Goal: Task Accomplishment & Management: Manage account settings

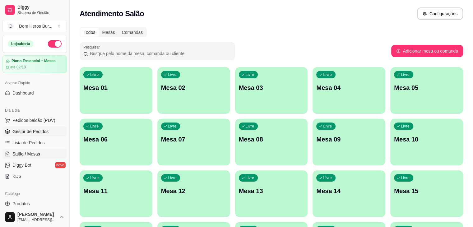
click at [33, 135] on link "Gestor de Pedidos" at bounding box center [34, 131] width 64 height 10
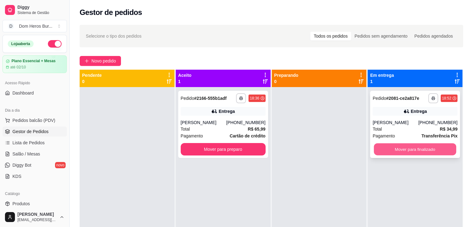
click at [386, 150] on button "Mover para finalizado" at bounding box center [414, 149] width 82 height 12
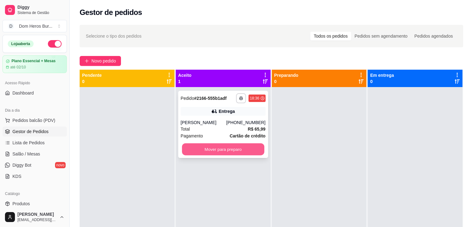
click at [254, 152] on button "Mover para preparo" at bounding box center [223, 149] width 82 height 12
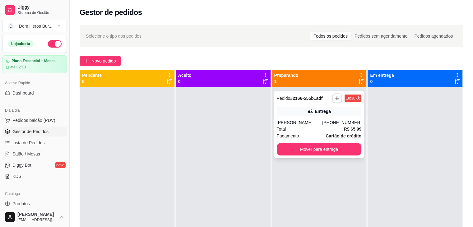
click at [334, 95] on button "button" at bounding box center [337, 98] width 10 height 10
click at [322, 119] on button "IMPRESSORA" at bounding box center [317, 120] width 44 height 10
drag, startPoint x: 91, startPoint y: 175, endPoint x: 104, endPoint y: 177, distance: 13.9
click at [91, 175] on div at bounding box center [127, 200] width 95 height 227
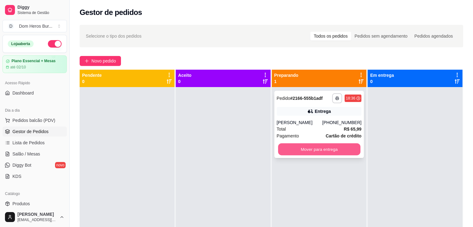
click at [321, 149] on button "Mover para entrega" at bounding box center [319, 149] width 82 height 12
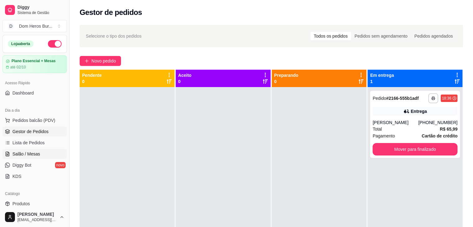
click at [38, 154] on span "Salão / Mesas" at bounding box center [26, 154] width 28 height 6
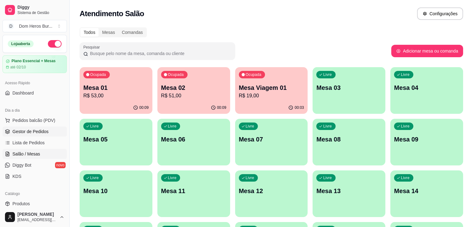
click at [35, 136] on link "Gestor de Pedidos" at bounding box center [34, 131] width 64 height 10
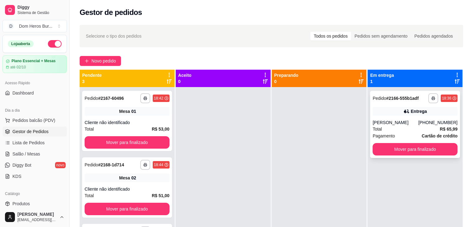
click at [418, 114] on div "Entrega" at bounding box center [418, 111] width 16 height 6
click at [44, 150] on link "Salão / Mesas" at bounding box center [34, 154] width 64 height 10
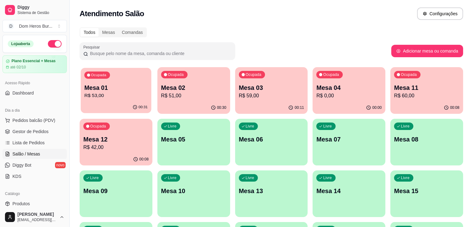
click at [116, 100] on div "Ocupada Mesa 01 R$ 53,00" at bounding box center [116, 85] width 71 height 34
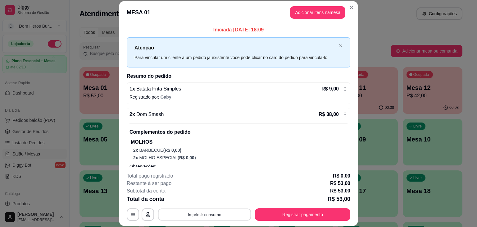
click at [202, 215] on button "Imprimir consumo" at bounding box center [204, 214] width 93 height 12
click at [191, 199] on button "IMPRESSORA" at bounding box center [204, 200] width 44 height 10
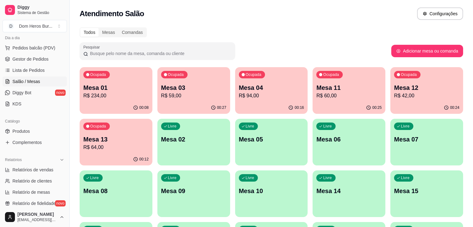
scroll to position [82, 0]
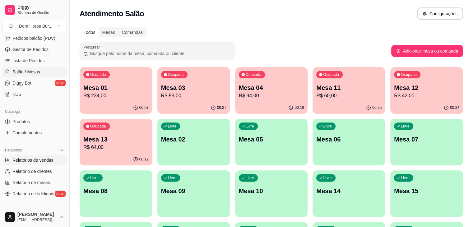
click at [36, 158] on span "Relatórios de vendas" at bounding box center [32, 160] width 41 height 6
select select "ALL"
select select "0"
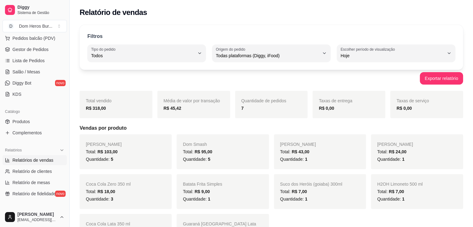
click at [0, 124] on div "Catálogo Produtos Complementos" at bounding box center [34, 122] width 69 height 36
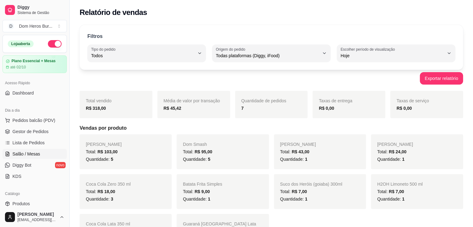
click at [17, 151] on span "Salão / Mesas" at bounding box center [26, 154] width 28 height 6
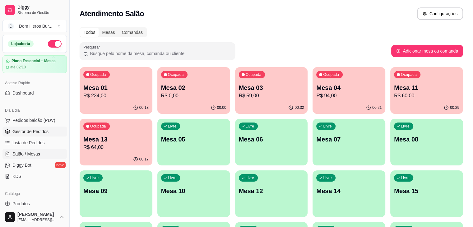
click at [29, 135] on link "Gestor de Pedidos" at bounding box center [34, 131] width 64 height 10
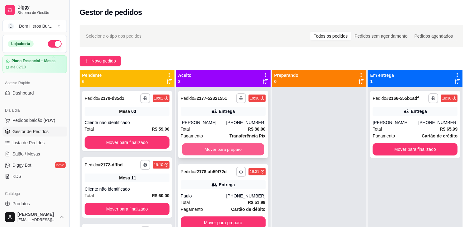
click at [253, 152] on button "Mover para preparo" at bounding box center [223, 149] width 82 height 12
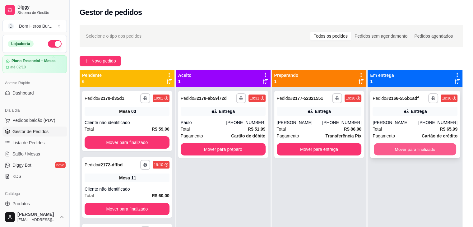
click at [418, 147] on button "Mover para finalizado" at bounding box center [414, 149] width 82 height 12
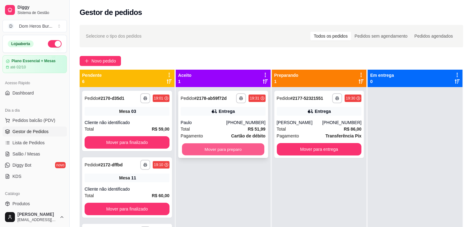
click at [231, 145] on button "Mover para preparo" at bounding box center [223, 149] width 82 height 12
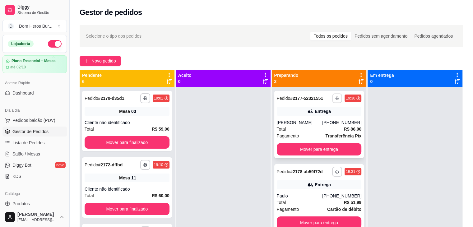
click at [335, 98] on icon "button" at bounding box center [337, 98] width 4 height 4
click at [324, 121] on button "IMPRESSORA" at bounding box center [317, 120] width 44 height 10
click at [49, 149] on link "Salão / Mesas" at bounding box center [34, 154] width 64 height 10
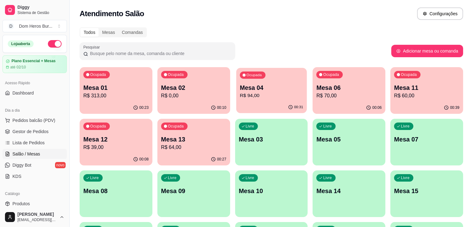
click at [244, 91] on p "Mesa 04" at bounding box center [271, 88] width 63 height 8
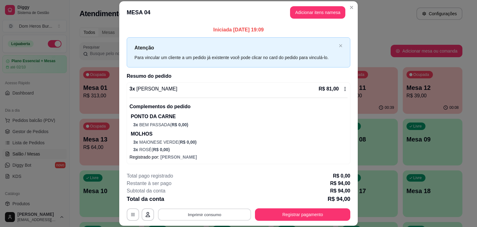
click at [215, 217] on button "Imprimir consumo" at bounding box center [204, 214] width 93 height 12
click at [213, 204] on button "IMPRESSORA" at bounding box center [204, 200] width 44 height 10
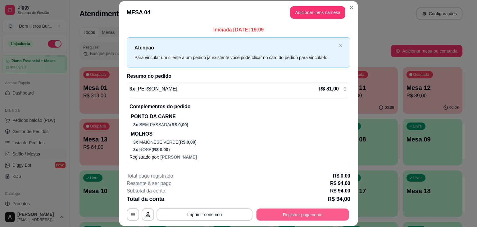
click at [307, 216] on button "Registrar pagamento" at bounding box center [303, 214] width 93 height 12
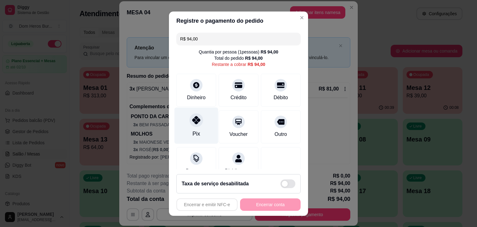
click at [191, 128] on div "Pix" at bounding box center [197, 125] width 44 height 36
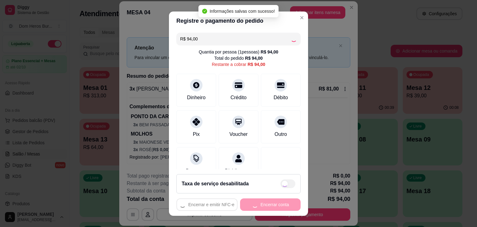
type input "R$ 0,00"
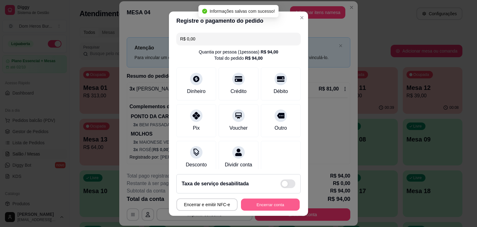
click at [251, 206] on button "Encerrar conta" at bounding box center [270, 204] width 59 height 12
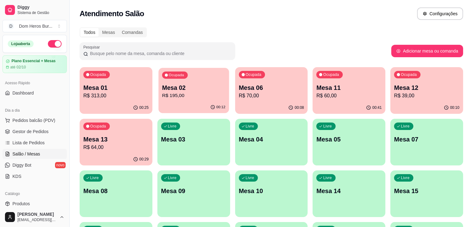
click at [171, 98] on p "R$ 195,00" at bounding box center [193, 95] width 63 height 7
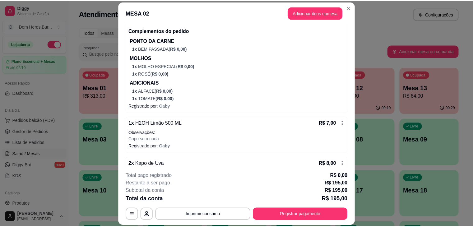
scroll to position [627, 0]
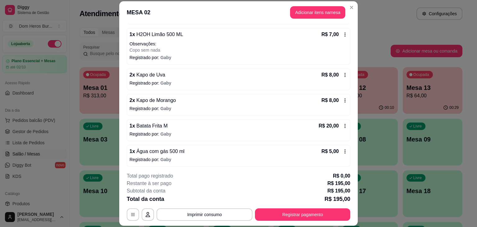
click at [202, 149] on div "1 x Água com gás 500 ml R$ 5,00" at bounding box center [239, 151] width 218 height 7
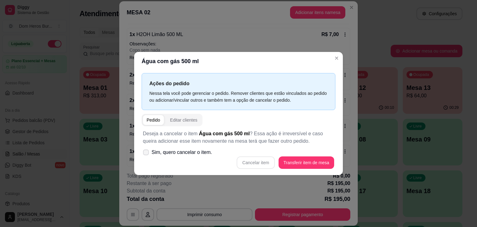
click at [190, 156] on label "Sim, quero cancelar o item." at bounding box center [177, 152] width 74 height 12
click at [147, 156] on input "Sim, quero cancelar o item." at bounding box center [145, 155] width 4 height 4
checkbox input "true"
click at [259, 164] on button "Cancelar item" at bounding box center [255, 163] width 37 height 12
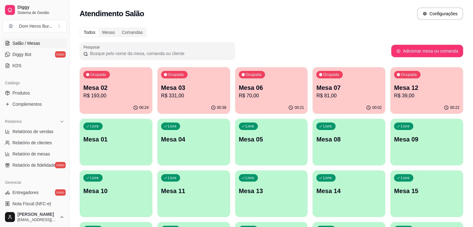
scroll to position [153, 0]
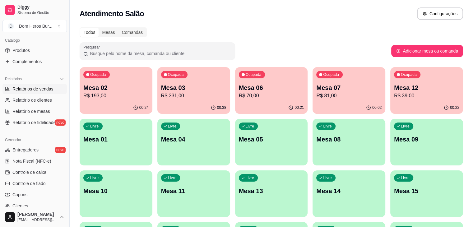
click at [37, 87] on span "Relatórios de vendas" at bounding box center [32, 89] width 41 height 6
select select "ALL"
select select "0"
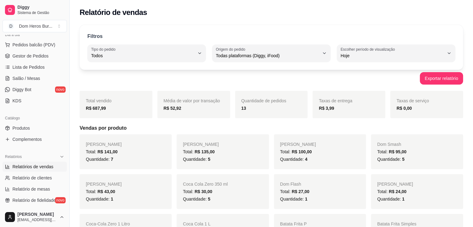
scroll to position [69, 0]
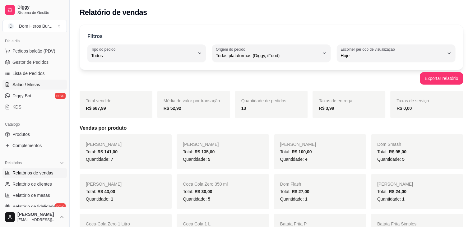
click at [52, 84] on link "Salão / Mesas" at bounding box center [34, 85] width 64 height 10
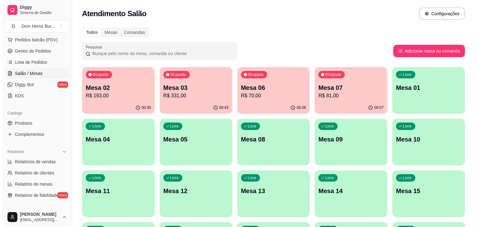
scroll to position [82, 0]
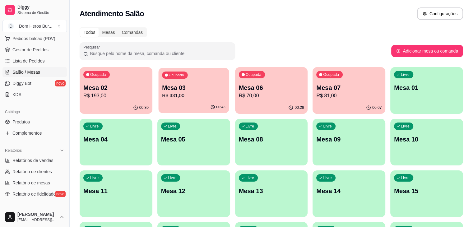
click at [176, 94] on p "R$ 331,00" at bounding box center [193, 95] width 63 height 7
click at [41, 163] on span "Relatórios de vendas" at bounding box center [32, 160] width 41 height 6
select select "ALL"
select select "0"
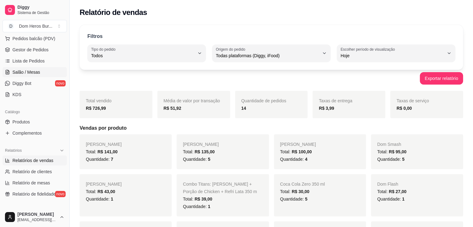
click at [41, 69] on link "Salão / Mesas" at bounding box center [34, 72] width 64 height 10
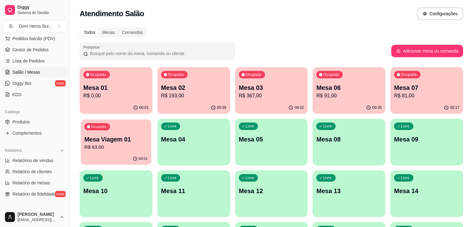
click at [148, 135] on p "Mesa Viagem 01" at bounding box center [115, 139] width 63 height 8
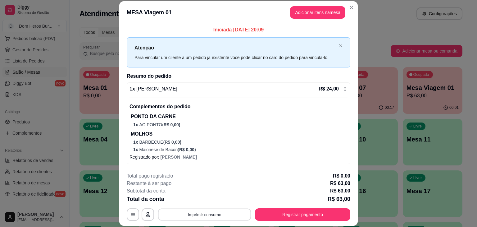
click at [213, 216] on button "Imprimir consumo" at bounding box center [204, 214] width 93 height 12
click at [209, 197] on button "IMPRESSORA" at bounding box center [204, 200] width 44 height 10
click at [215, 210] on button "Imprimir consumo" at bounding box center [205, 214] width 96 height 12
click at [206, 199] on button "IMPRESSORA" at bounding box center [204, 200] width 44 height 10
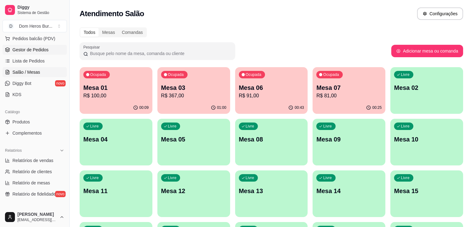
click at [25, 54] on link "Gestor de Pedidos" at bounding box center [34, 50] width 64 height 10
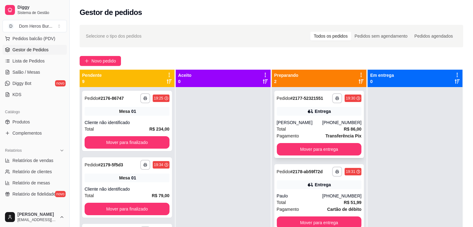
click at [334, 136] on strong "Transferência Pix" at bounding box center [343, 135] width 36 height 5
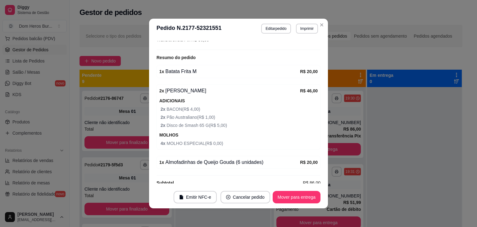
scroll to position [196, 0]
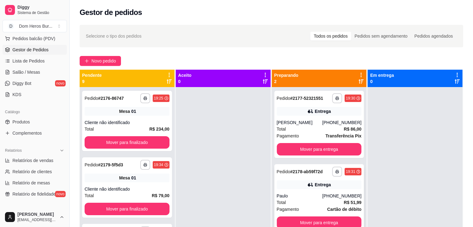
click at [296, 188] on div "Entrega" at bounding box center [319, 184] width 85 height 9
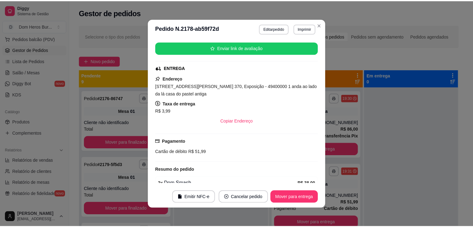
scroll to position [177, 0]
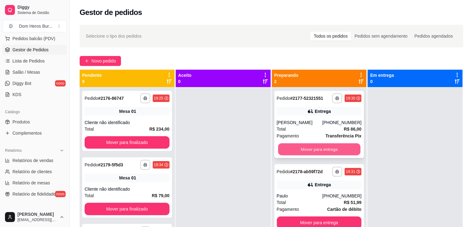
click at [328, 151] on button "Mover para entrega" at bounding box center [319, 149] width 82 height 12
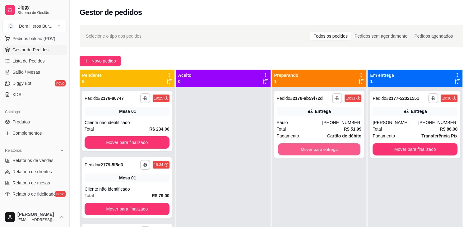
click at [328, 151] on button "Mover para entrega" at bounding box center [319, 149] width 82 height 12
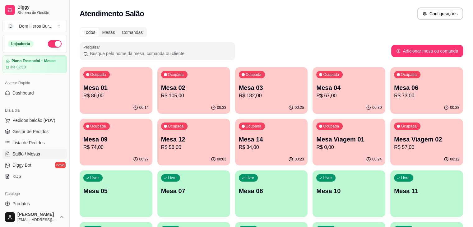
click at [288, 32] on div "Todos Mesas Comandas" at bounding box center [271, 32] width 383 height 10
click at [239, 137] on p "Mesa 14" at bounding box center [271, 139] width 65 height 9
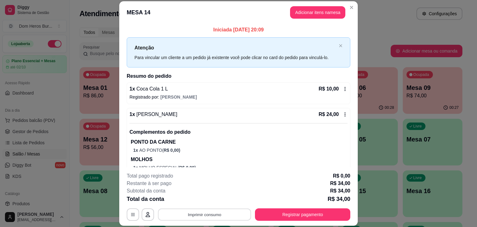
click at [232, 211] on button "Imprimir consumo" at bounding box center [204, 214] width 93 height 12
click at [206, 203] on button "IMPRESSORA" at bounding box center [204, 200] width 44 height 10
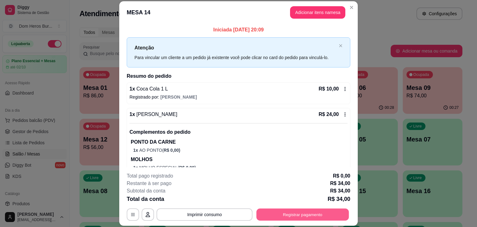
click at [297, 215] on button "Registrar pagamento" at bounding box center [303, 214] width 93 height 12
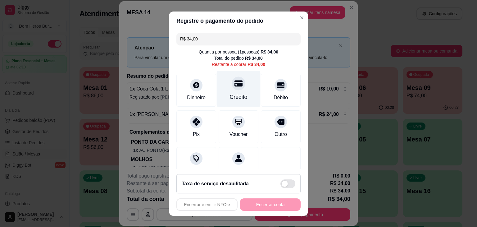
click at [231, 93] on div "Crédito" at bounding box center [239, 97] width 18 height 8
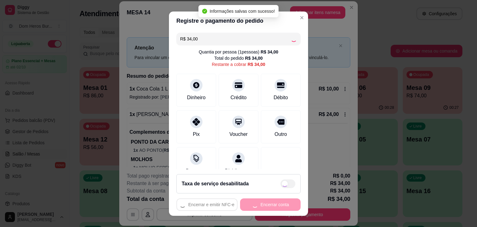
type input "R$ 0,00"
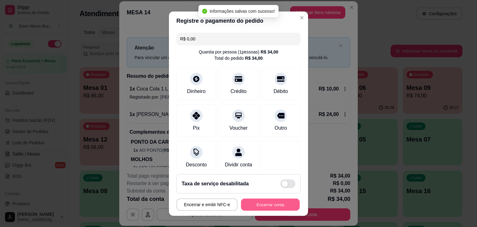
click at [255, 203] on button "Encerrar conta" at bounding box center [270, 204] width 59 height 12
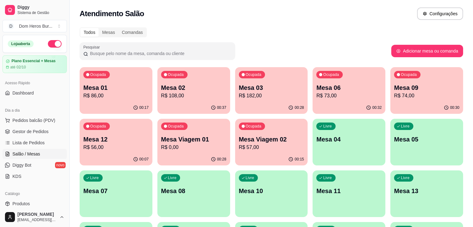
click at [239, 87] on p "Mesa 03" at bounding box center [271, 87] width 65 height 9
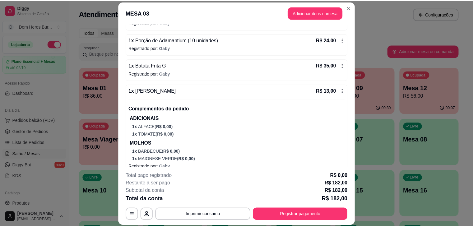
scroll to position [502, 0]
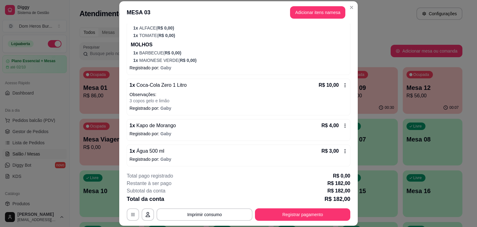
click at [189, 132] on p "Registrado por: Gaby" at bounding box center [239, 134] width 218 height 6
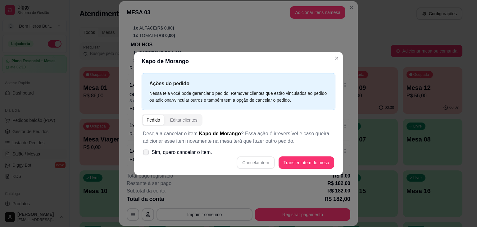
click at [180, 154] on span "Sim, quero cancelar o item." at bounding box center [182, 152] width 61 height 7
click at [147, 154] on input "Sim, quero cancelar o item." at bounding box center [145, 155] width 4 height 4
checkbox input "true"
click at [257, 161] on button "Cancelar item" at bounding box center [256, 162] width 38 height 12
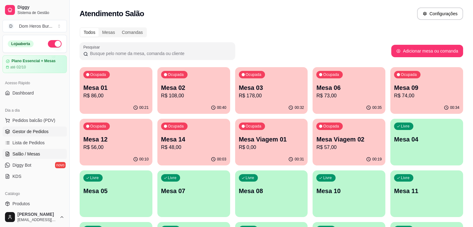
click at [31, 127] on link "Gestor de Pedidos" at bounding box center [34, 131] width 64 height 10
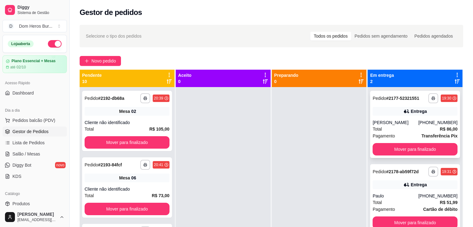
click at [412, 119] on div "**********" at bounding box center [415, 124] width 90 height 67
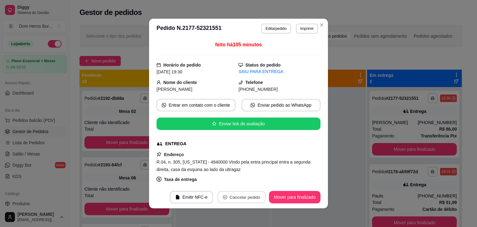
click at [232, 197] on button "Cancelar pedido" at bounding box center [242, 197] width 48 height 12
click at [255, 180] on button "Sim" at bounding box center [257, 182] width 24 height 12
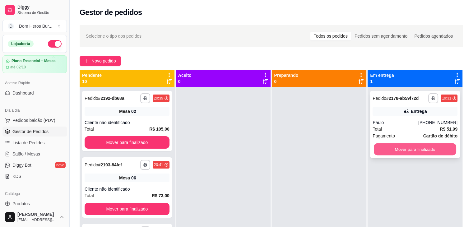
click at [402, 153] on button "Mover para finalizado" at bounding box center [414, 149] width 82 height 12
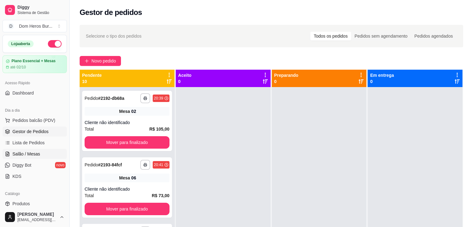
click at [20, 156] on span "Salão / Mesas" at bounding box center [26, 154] width 28 height 6
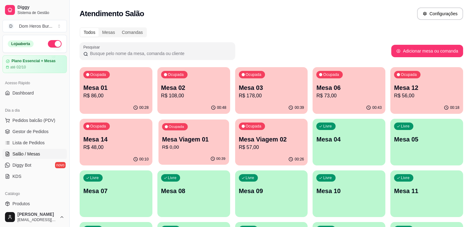
click at [162, 149] on p "R$ 0,00" at bounding box center [193, 147] width 63 height 7
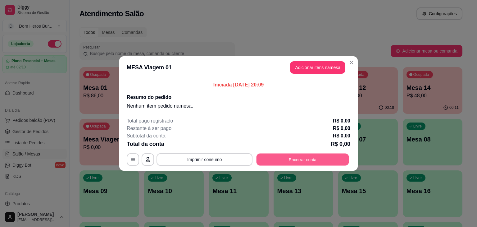
click at [275, 160] on button "Encerrar conta" at bounding box center [303, 159] width 93 height 12
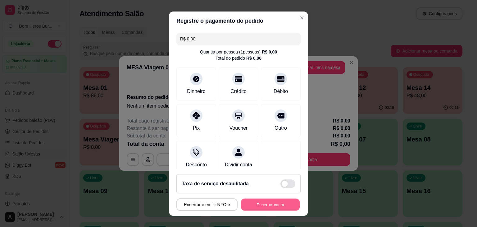
click at [264, 205] on button "Encerrar conta" at bounding box center [270, 204] width 59 height 12
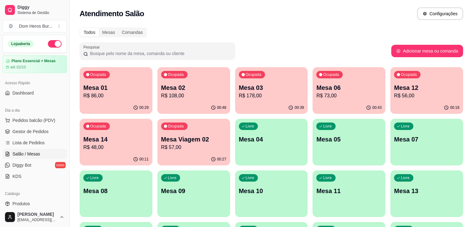
click at [161, 151] on p "R$ 57,00" at bounding box center [193, 147] width 65 height 7
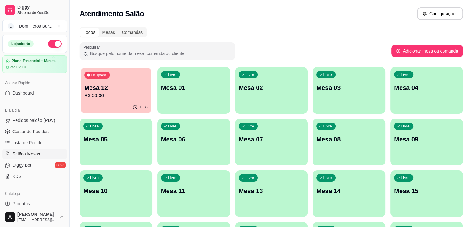
click at [96, 86] on p "Mesa 12" at bounding box center [115, 88] width 63 height 8
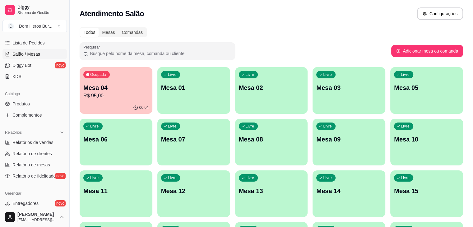
scroll to position [111, 0]
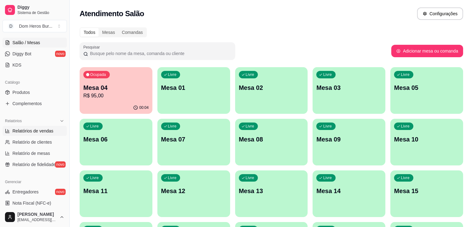
click at [60, 131] on link "Relatórios de vendas" at bounding box center [34, 131] width 64 height 10
select select "ALL"
select select "0"
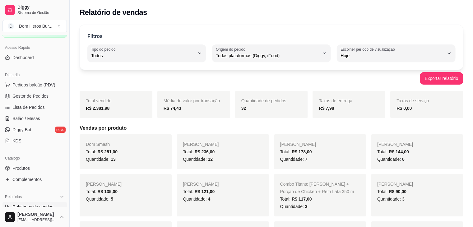
scroll to position [35, 0]
click at [47, 117] on link "Salão / Mesas" at bounding box center [34, 119] width 64 height 10
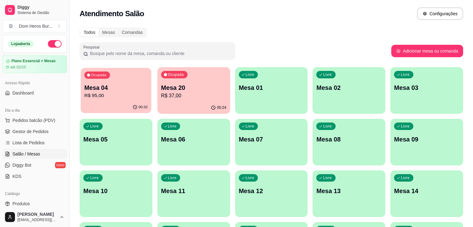
click at [109, 91] on p "Mesa 04" at bounding box center [115, 88] width 63 height 8
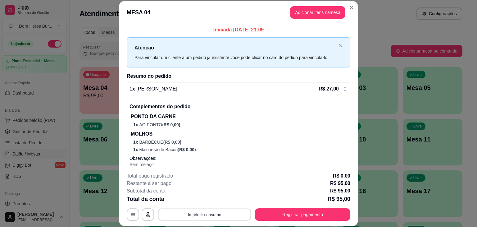
click at [210, 212] on button "Imprimir consumo" at bounding box center [204, 214] width 93 height 12
click at [197, 203] on button "IMPRESSORA" at bounding box center [204, 200] width 44 height 10
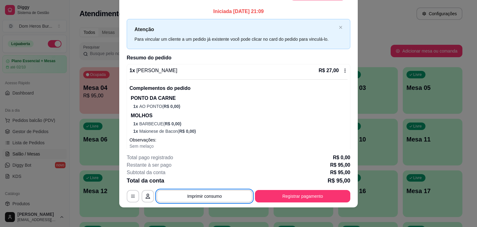
scroll to position [19, 0]
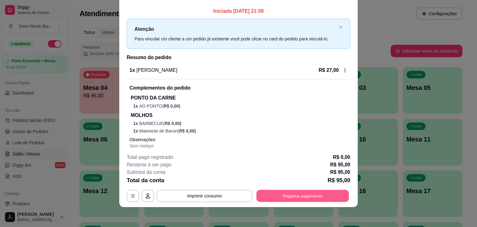
click at [262, 195] on button "Registrar pagamento" at bounding box center [303, 196] width 93 height 12
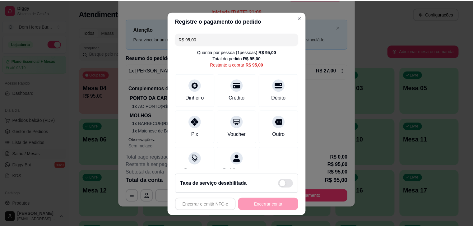
scroll to position [0, 0]
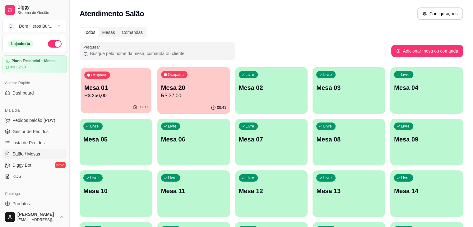
click at [113, 96] on p "R$ 256,00" at bounding box center [115, 95] width 63 height 7
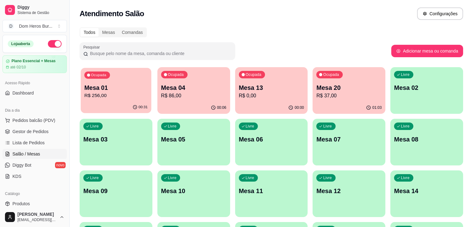
click at [86, 112] on div "00:31" at bounding box center [116, 107] width 71 height 12
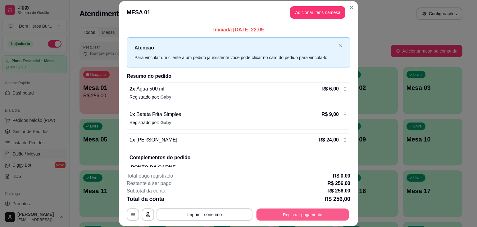
click at [286, 208] on button "Registrar pagamento" at bounding box center [303, 214] width 93 height 12
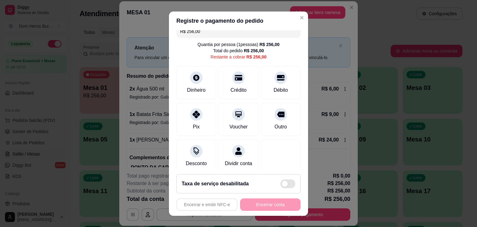
scroll to position [20, 0]
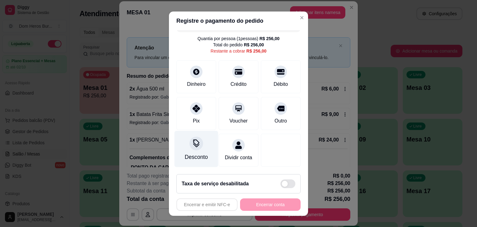
click at [195, 153] on div "Desconto" at bounding box center [196, 157] width 23 height 8
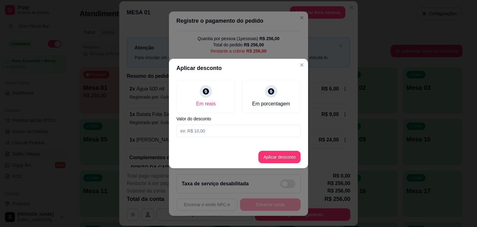
click at [217, 125] on input at bounding box center [238, 131] width 124 height 12
type input "56,00"
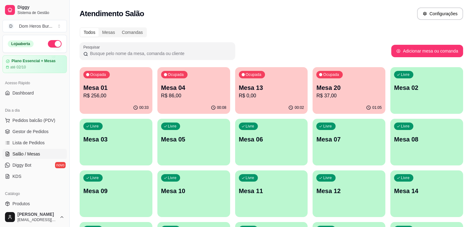
click at [250, 25] on div "Todos Mesas Comandas Pesquisar Adicionar mesa ou comanda Ocupada Mesa 01 R$ 256…" at bounding box center [271, 201] width 403 height 355
click at [252, 29] on div "Todos Mesas Comandas" at bounding box center [271, 32] width 383 height 10
click at [249, 98] on p "R$ 285,00" at bounding box center [271, 95] width 63 height 7
click at [240, 89] on p "Mesa 13" at bounding box center [271, 88] width 63 height 8
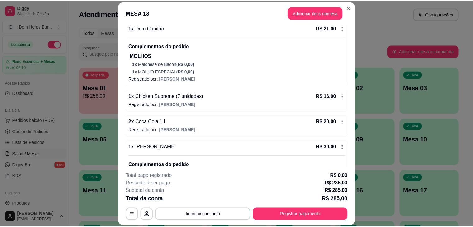
scroll to position [637, 0]
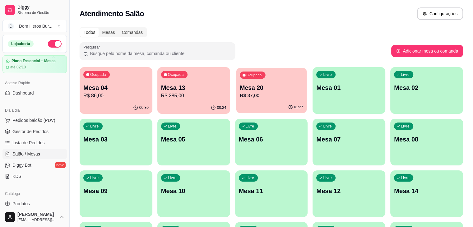
click at [240, 90] on p "Mesa 20" at bounding box center [271, 88] width 63 height 8
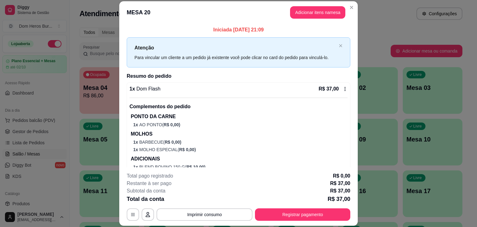
click at [239, 91] on div "1 x Dom Flash R$ 37,00" at bounding box center [239, 88] width 218 height 7
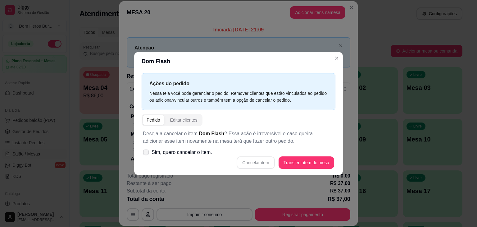
click at [197, 154] on span "Sim, quero cancelar o item." at bounding box center [182, 152] width 61 height 7
click at [147, 154] on input "Sim, quero cancelar o item." at bounding box center [145, 155] width 4 height 4
checkbox input "true"
click at [255, 161] on button "Cancelar item" at bounding box center [255, 163] width 37 height 12
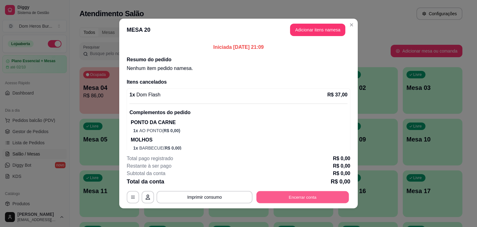
click at [278, 202] on button "Encerrar conta" at bounding box center [303, 197] width 93 height 12
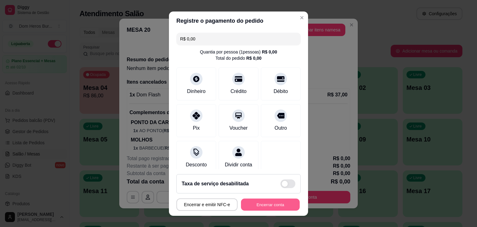
click at [276, 205] on button "Encerrar conta" at bounding box center [270, 204] width 59 height 12
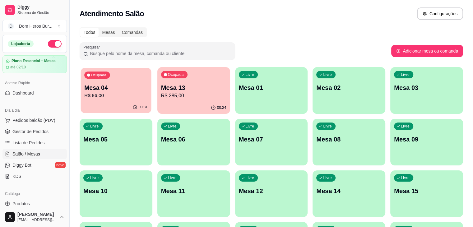
click at [126, 102] on div "00:31" at bounding box center [116, 107] width 71 height 12
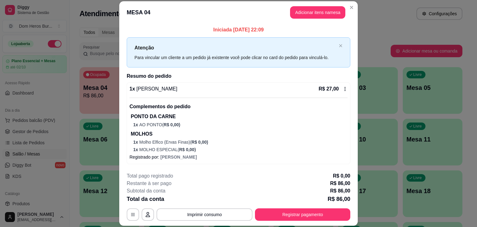
click at [213, 221] on footer "**********" at bounding box center [238, 196] width 239 height 58
click at [213, 219] on button "Imprimir consumo" at bounding box center [204, 214] width 93 height 12
click at [407, 35] on div "MESA 04 Adicionar itens na mesa Iniciada [DATE] 22:09 Atenção Para vincular um …" at bounding box center [238, 113] width 477 height 227
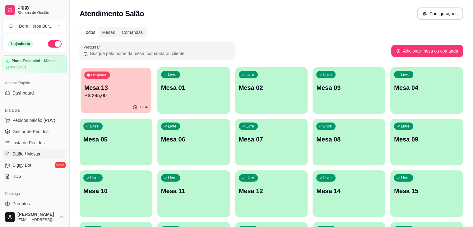
click at [106, 99] on div "Ocupada Mesa 13 R$ 285,00" at bounding box center [116, 85] width 71 height 34
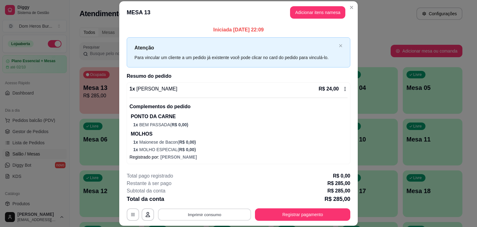
click at [213, 214] on button "Imprimir consumo" at bounding box center [204, 214] width 93 height 12
click at [205, 199] on button "IMPRESSORA" at bounding box center [204, 200] width 44 height 10
